Goal: Information Seeking & Learning: Learn about a topic

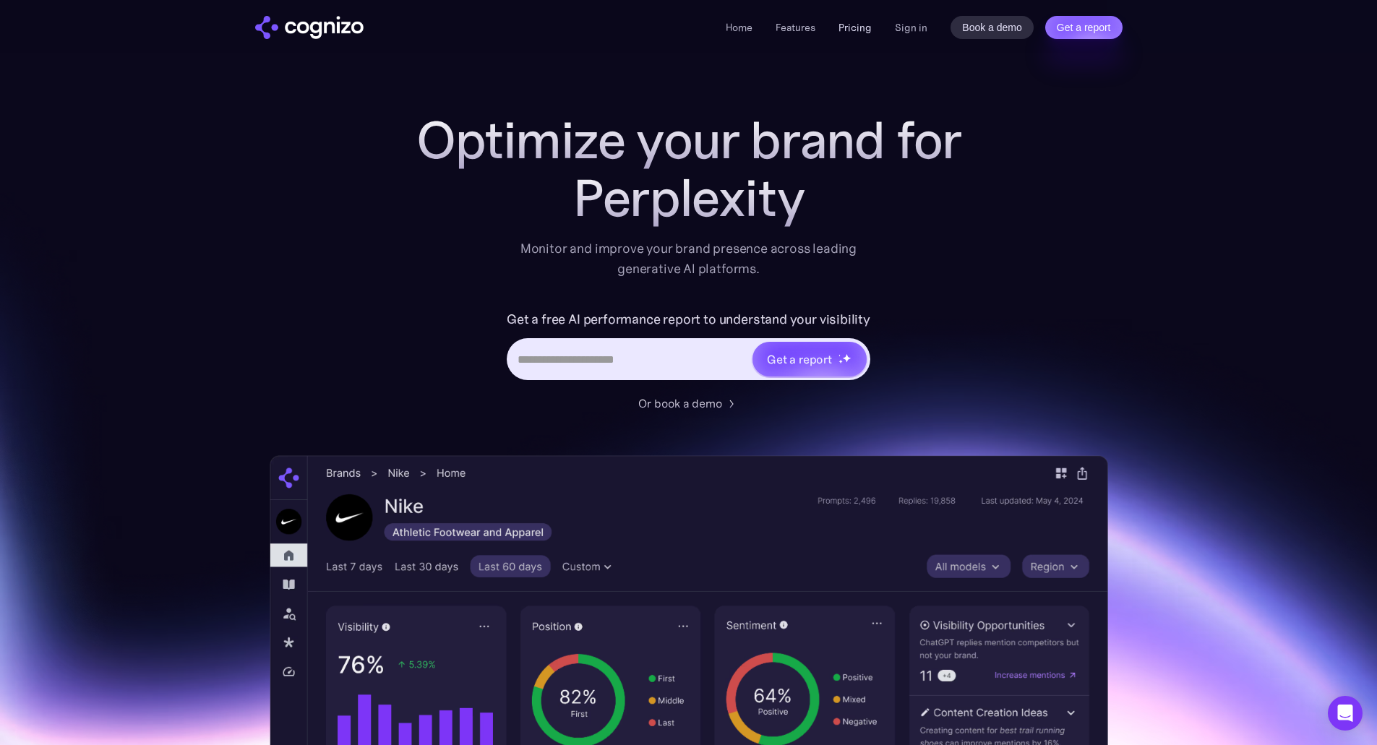
click at [845, 25] on link "Pricing" at bounding box center [855, 27] width 33 height 13
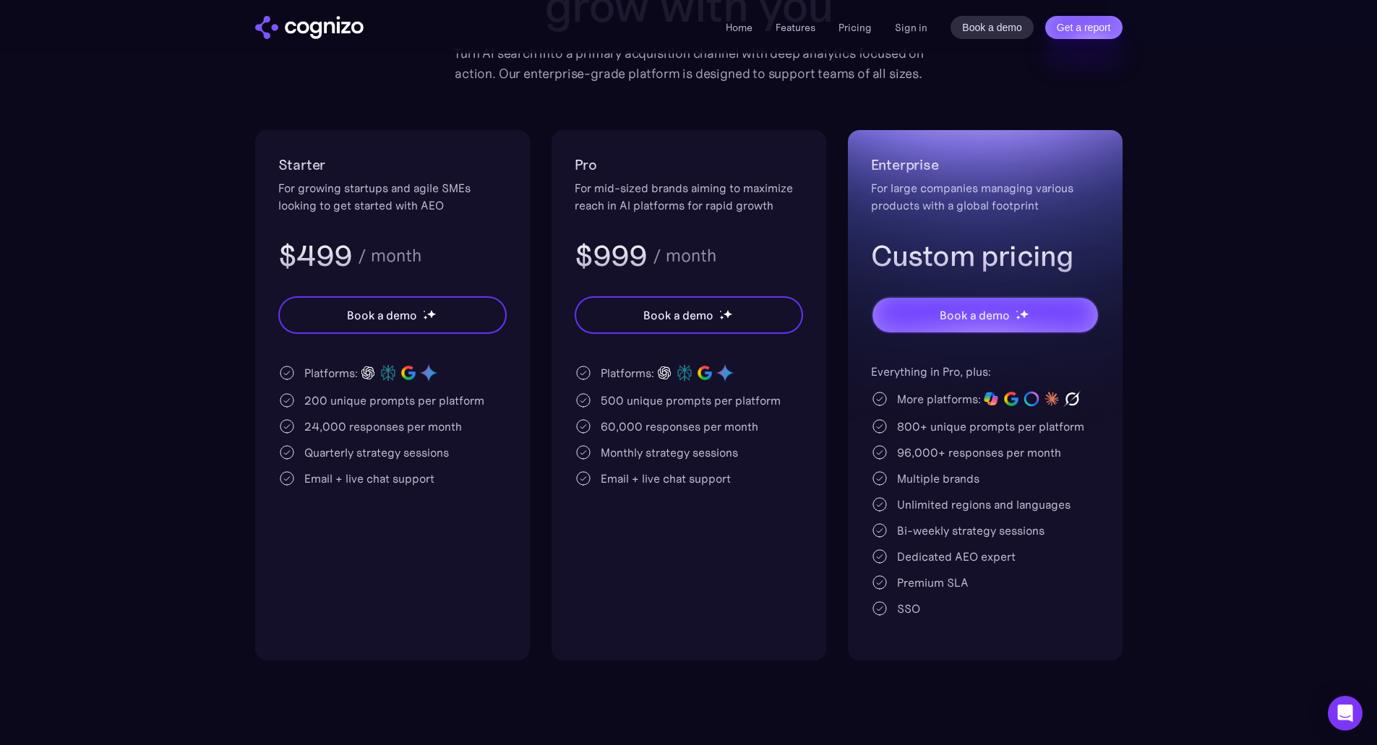
scroll to position [289, 0]
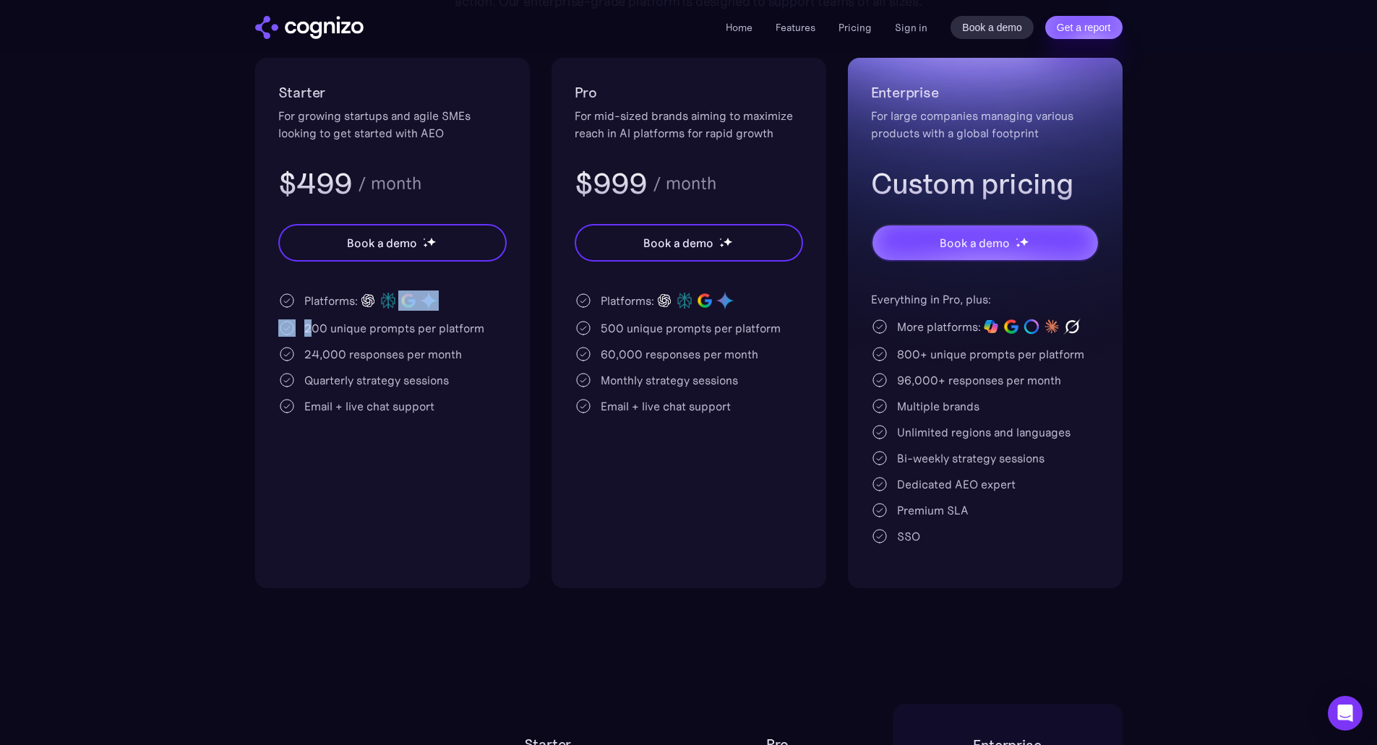
drag, startPoint x: 314, startPoint y: 330, endPoint x: 471, endPoint y: 289, distance: 162.7
click at [471, 289] on div "Starter For growing startups and agile SMEs looking to get started with AEO $49…" at bounding box center [392, 323] width 275 height 531
click at [394, 325] on div "200 unique prompts per platform" at bounding box center [394, 328] width 180 height 17
drag, startPoint x: 364, startPoint y: 325, endPoint x: 481, endPoint y: 338, distance: 117.1
click at [481, 338] on div "Platforms: 200 unique prompts per platform 24,000 responses per month Quarterly…" at bounding box center [392, 353] width 228 height 124
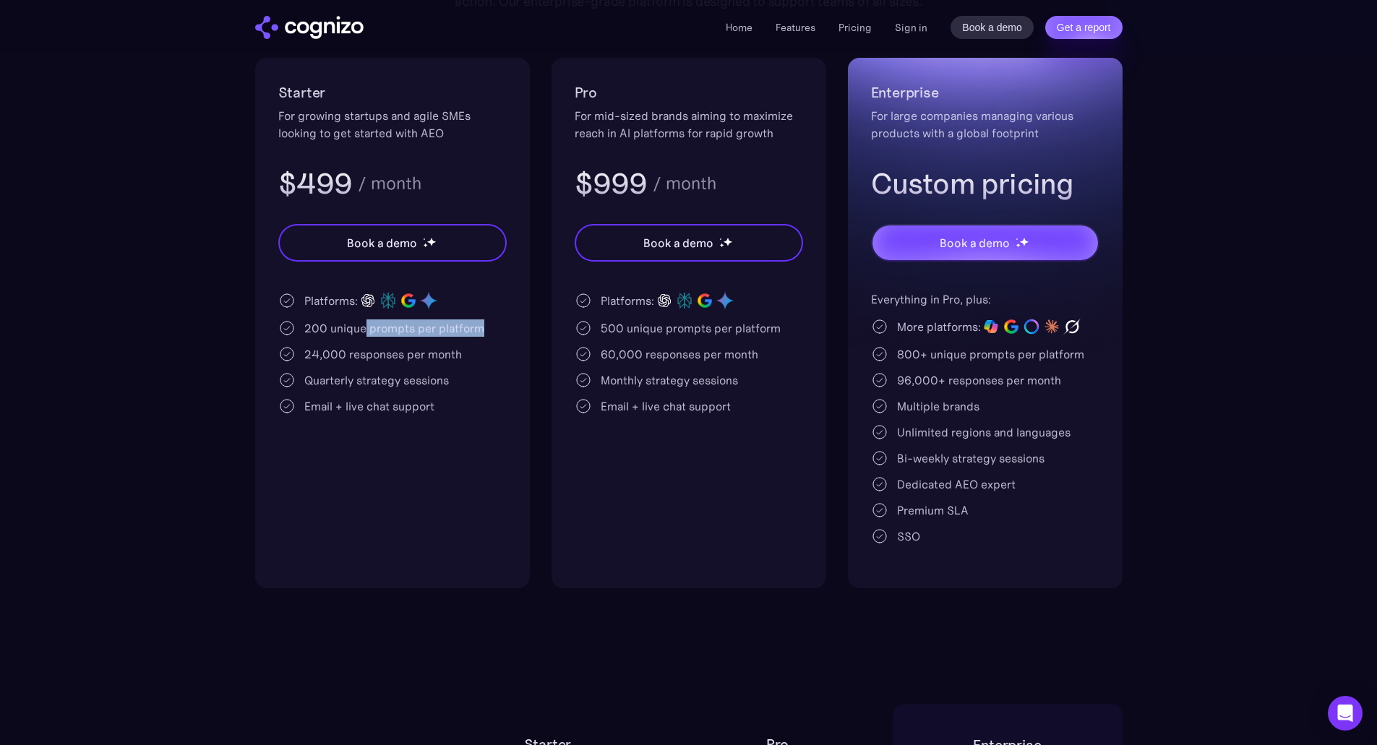
scroll to position [217, 0]
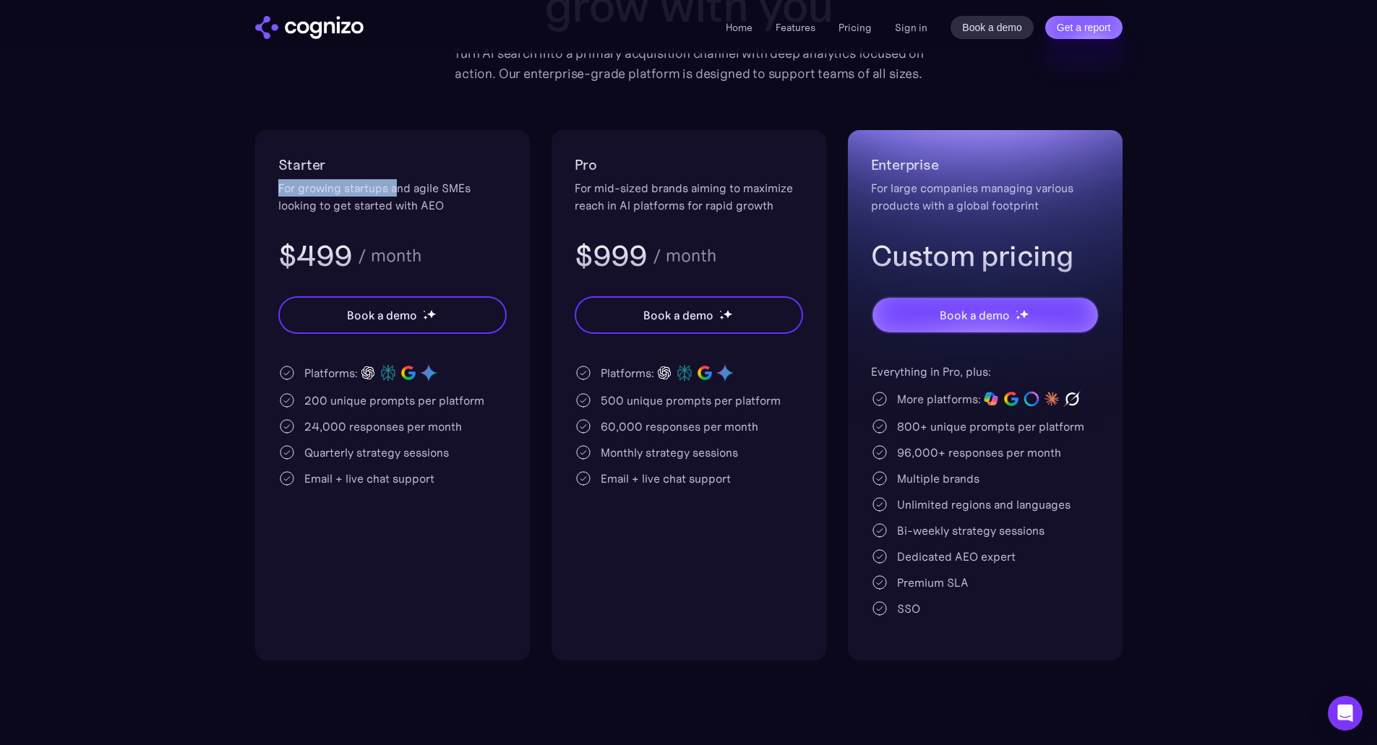
drag, startPoint x: 314, startPoint y: 187, endPoint x: 401, endPoint y: 192, distance: 86.9
click at [401, 192] on div "For growing startups and agile SMEs looking to get started with AEO" at bounding box center [392, 196] width 228 height 35
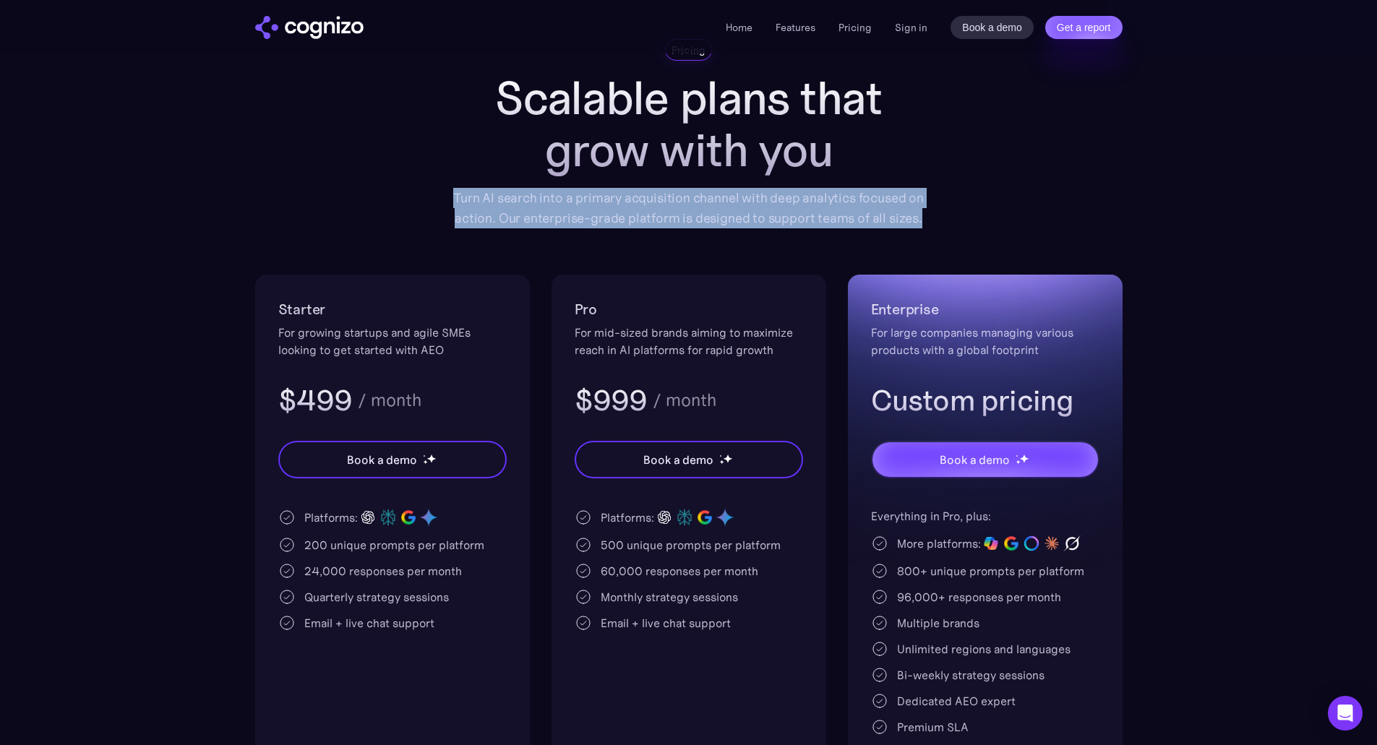
drag, startPoint x: 497, startPoint y: 201, endPoint x: 847, endPoint y: 215, distance: 350.2
click at [918, 217] on div "Turn AI search into a primary acquisition channel with deep analytics focused o…" at bounding box center [689, 208] width 492 height 40
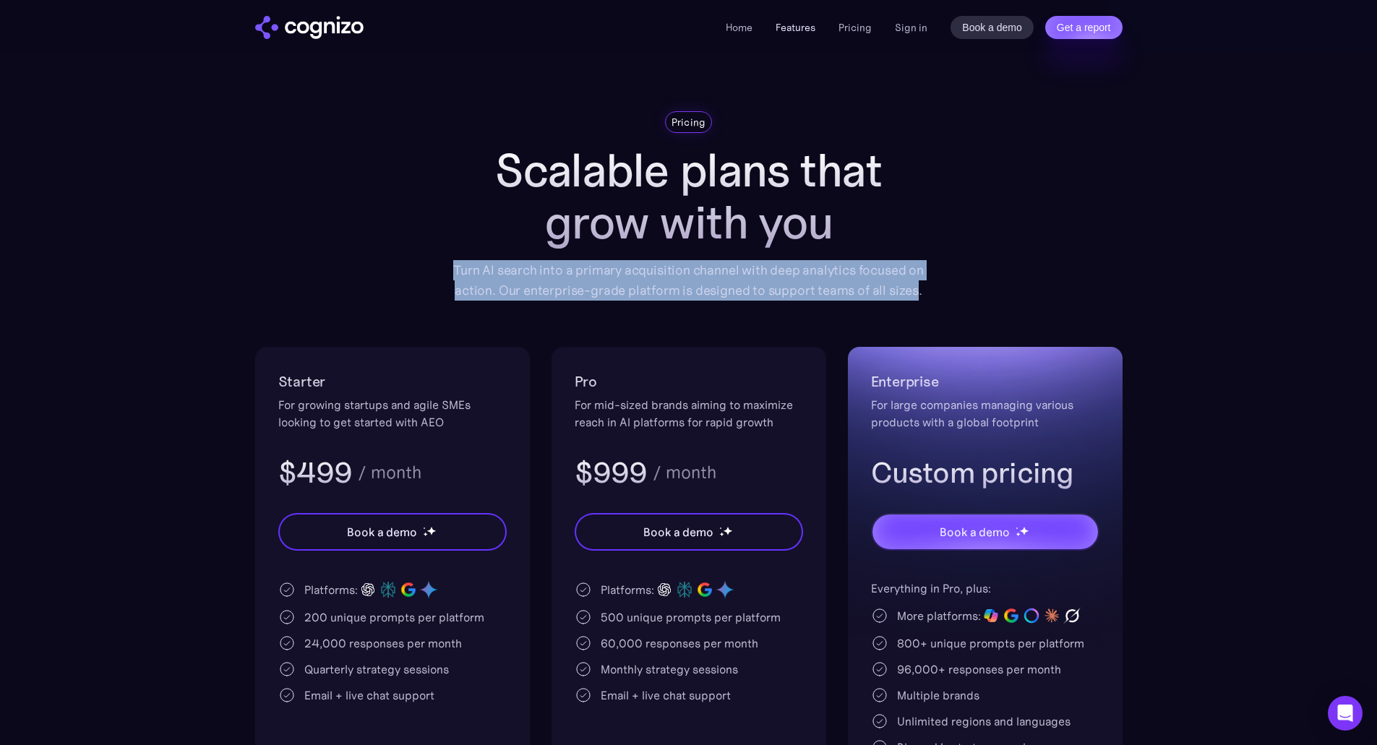
click at [807, 23] on link "Features" at bounding box center [796, 27] width 40 height 13
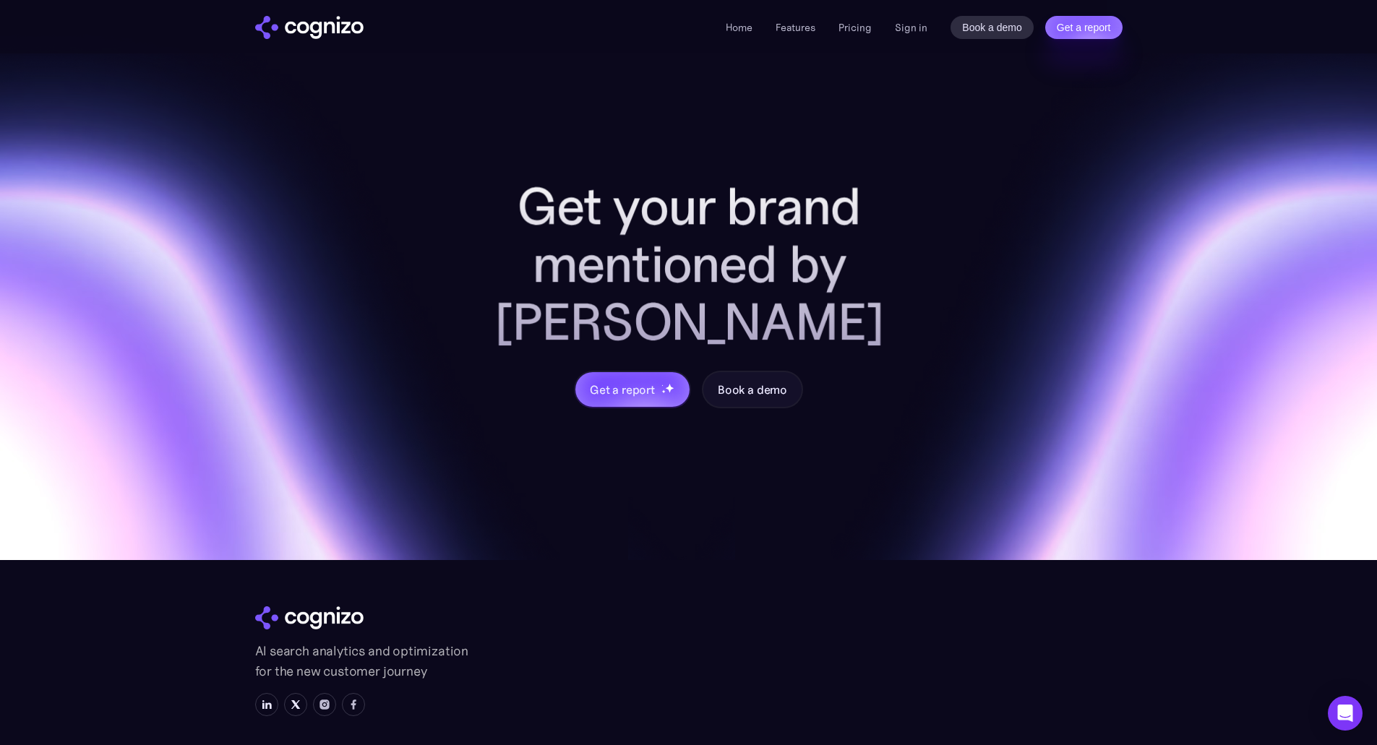
scroll to position [5624, 0]
